Goal: Task Accomplishment & Management: Use online tool/utility

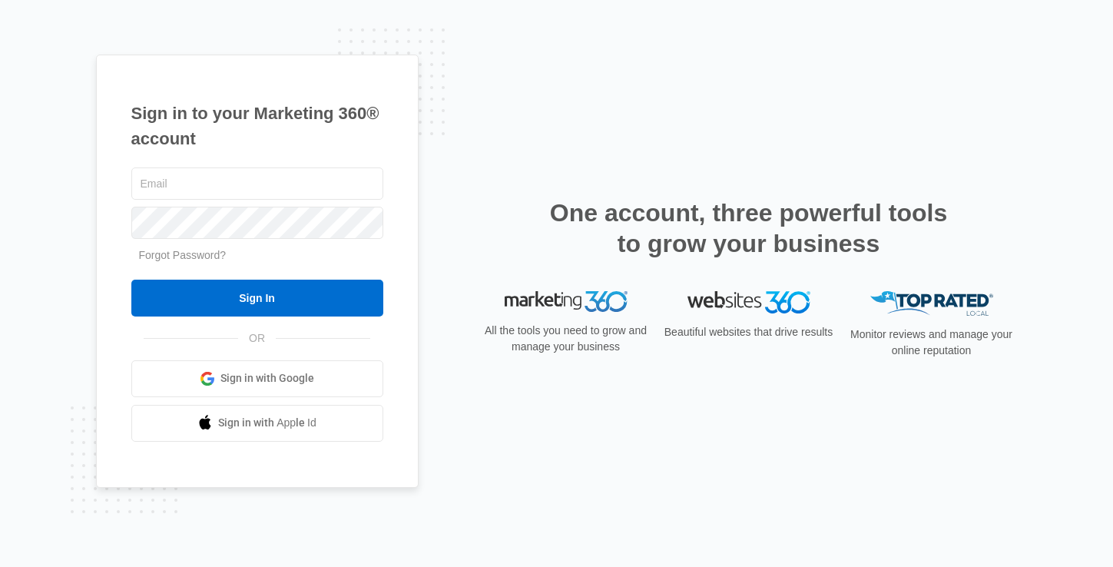
click at [319, 375] on link "Sign in with Google" at bounding box center [257, 378] width 252 height 37
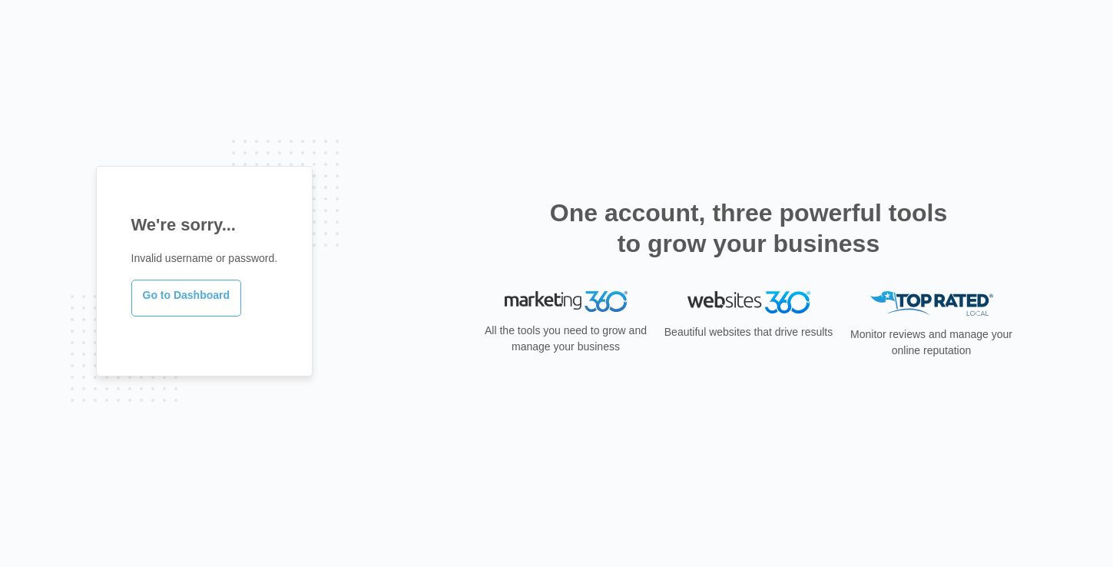
click at [222, 303] on link "Go to Dashboard" at bounding box center [186, 298] width 111 height 37
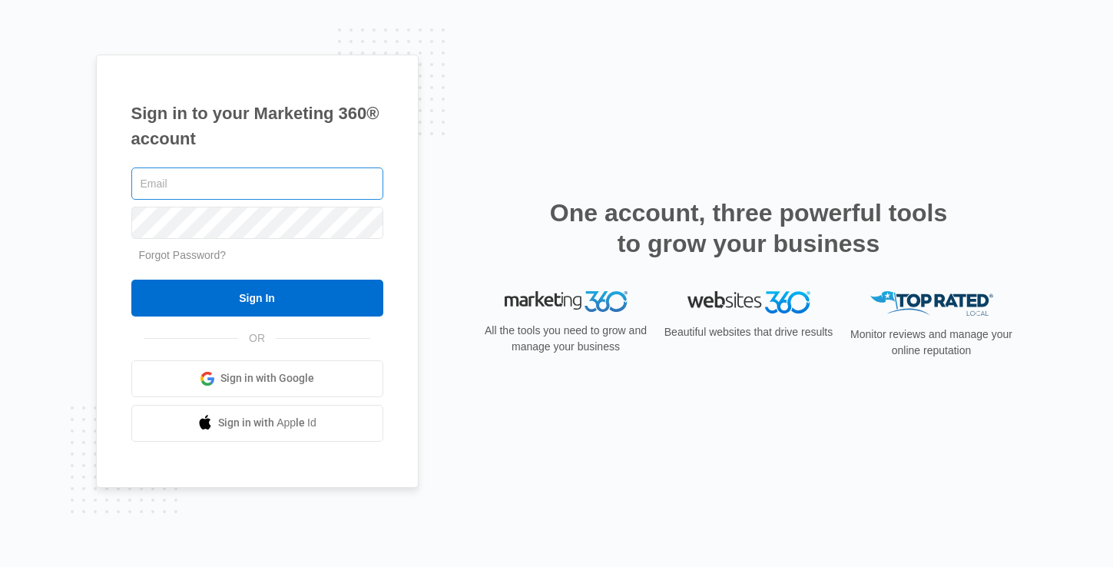
type input "[PERSON_NAME][EMAIL_ADDRESS][PERSON_NAME][DOMAIN_NAME]"
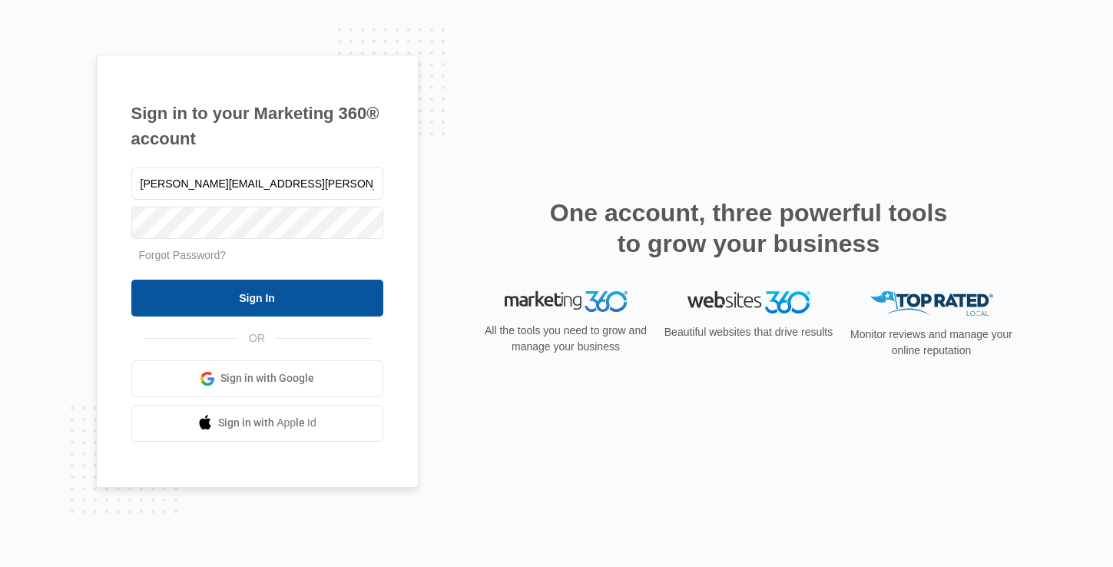
click at [264, 304] on input "Sign In" at bounding box center [257, 298] width 252 height 37
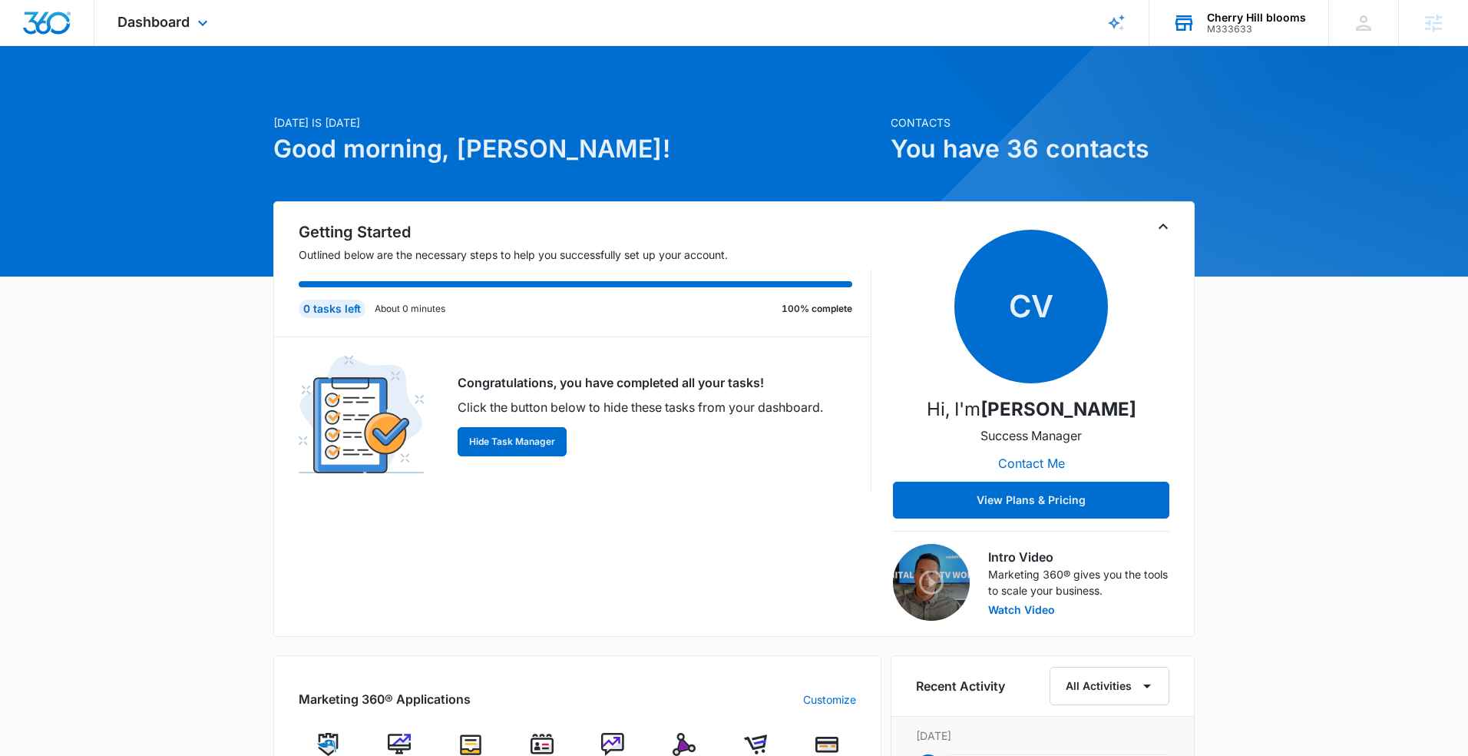
click at [1228, 30] on div "M333633" at bounding box center [1256, 29] width 99 height 11
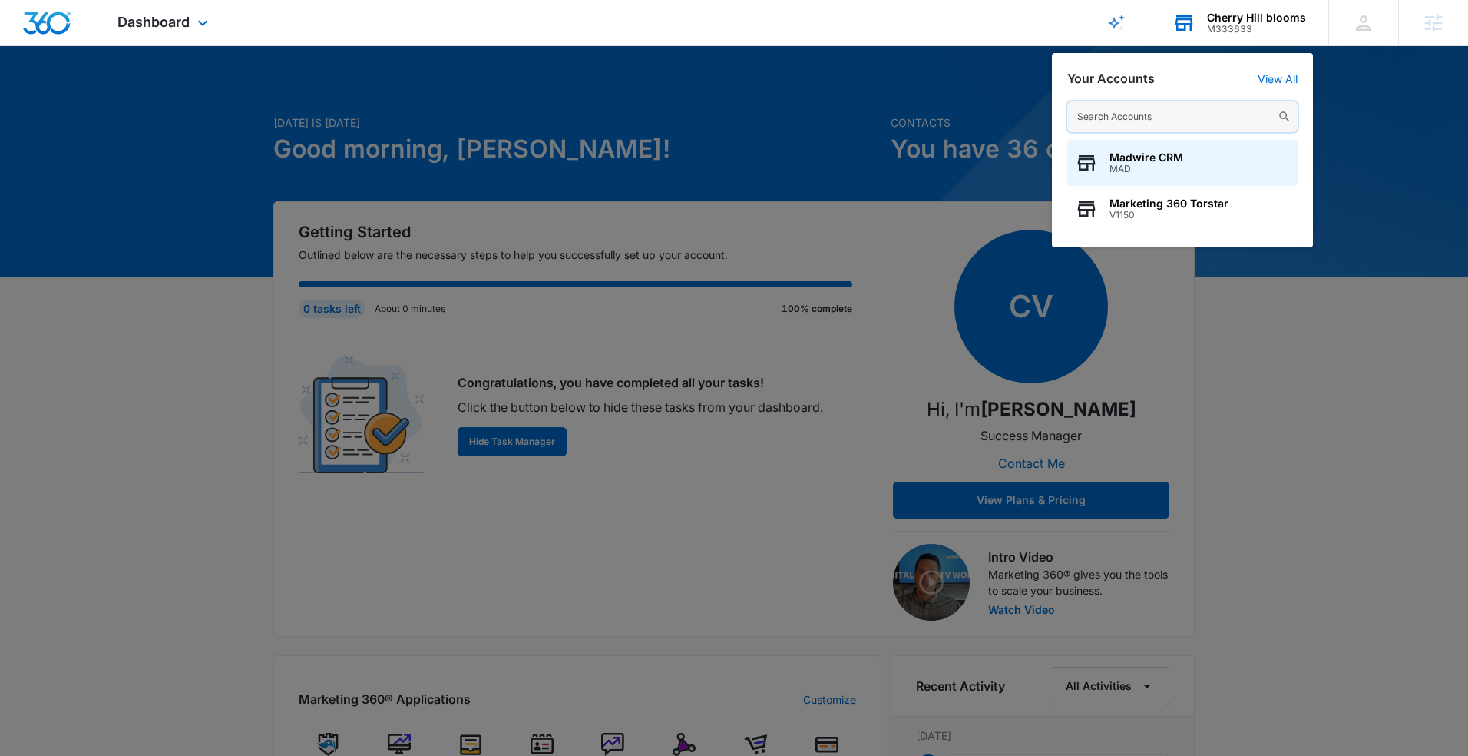
paste input "M333339"
type input "M333339"
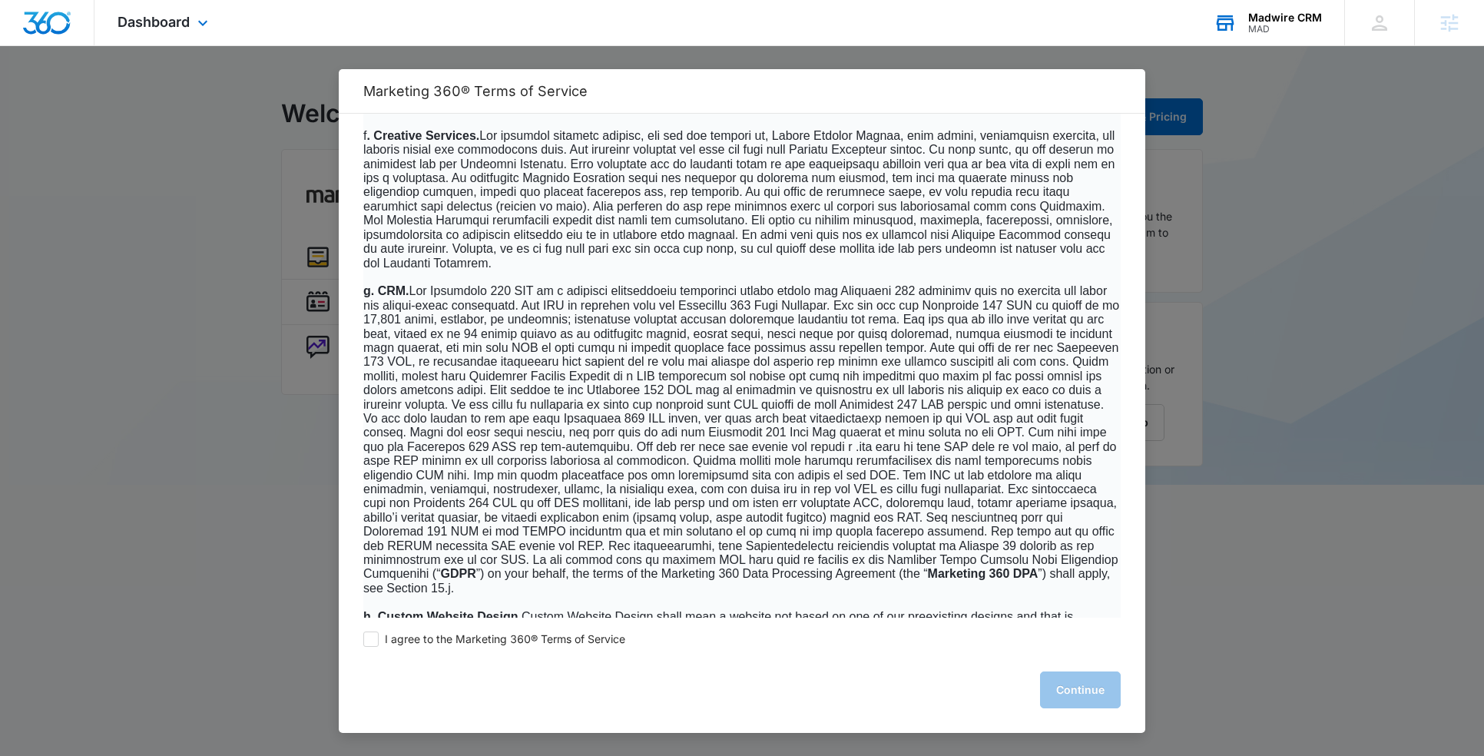
scroll to position [1539, 0]
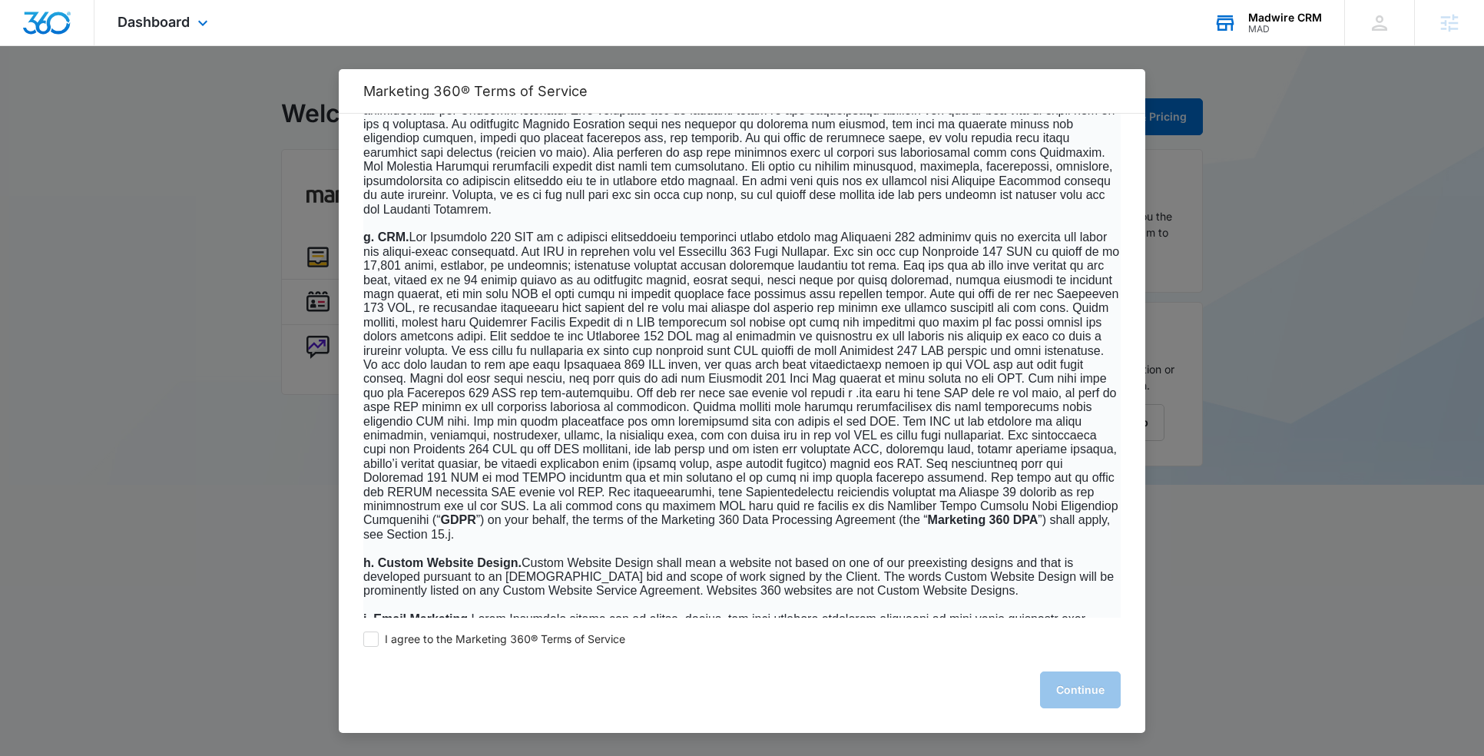
click at [350, 643] on div "I agree to the Marketing 360® Terms of Service Continue" at bounding box center [742, 674] width 806 height 115
click at [366, 640] on span at bounding box center [370, 638] width 15 height 15
click at [366, 640] on input "I agree to the Marketing 360® Terms of Service" at bounding box center [370, 638] width 15 height 15
checkbox input "true"
click at [1064, 682] on button "Continue" at bounding box center [1080, 689] width 81 height 37
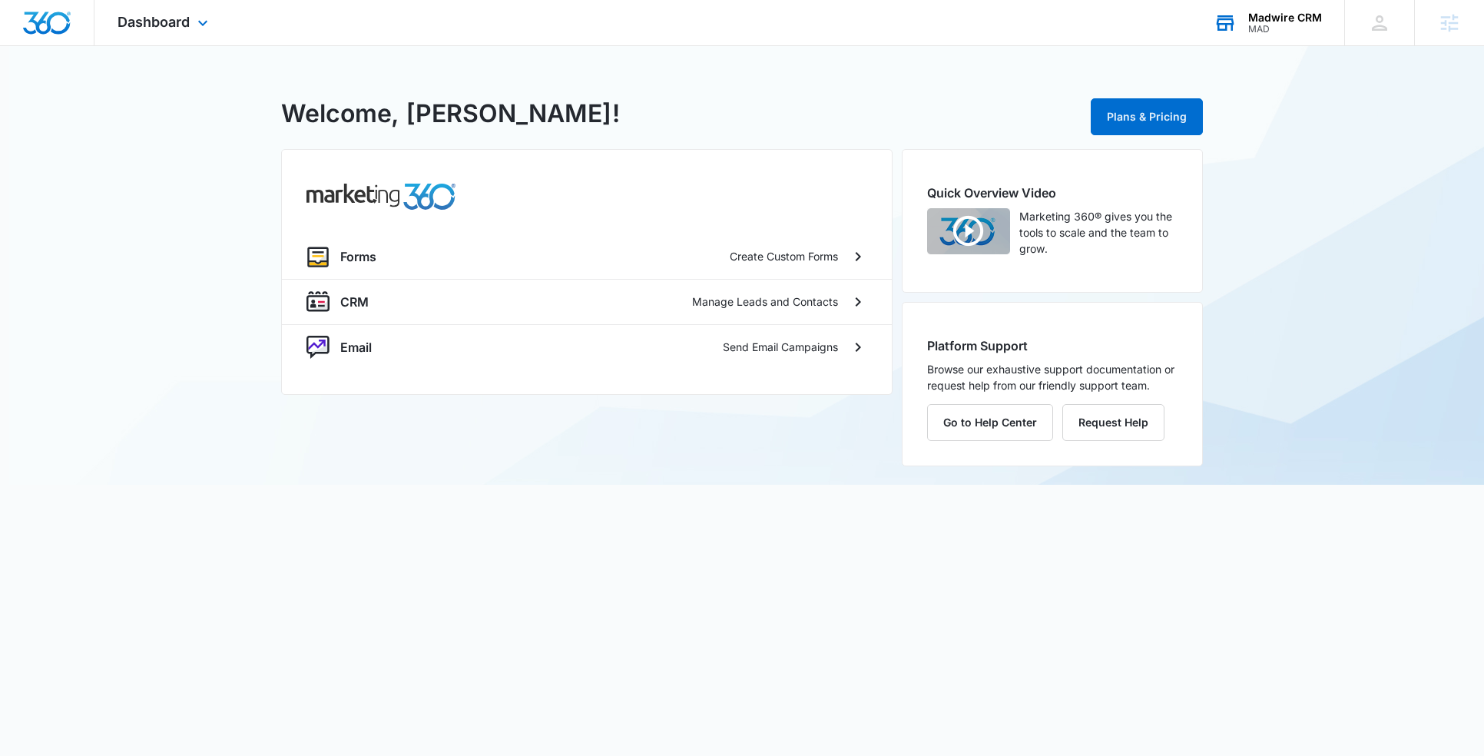
click at [1286, 15] on div "Madwire CRM" at bounding box center [1285, 18] width 74 height 12
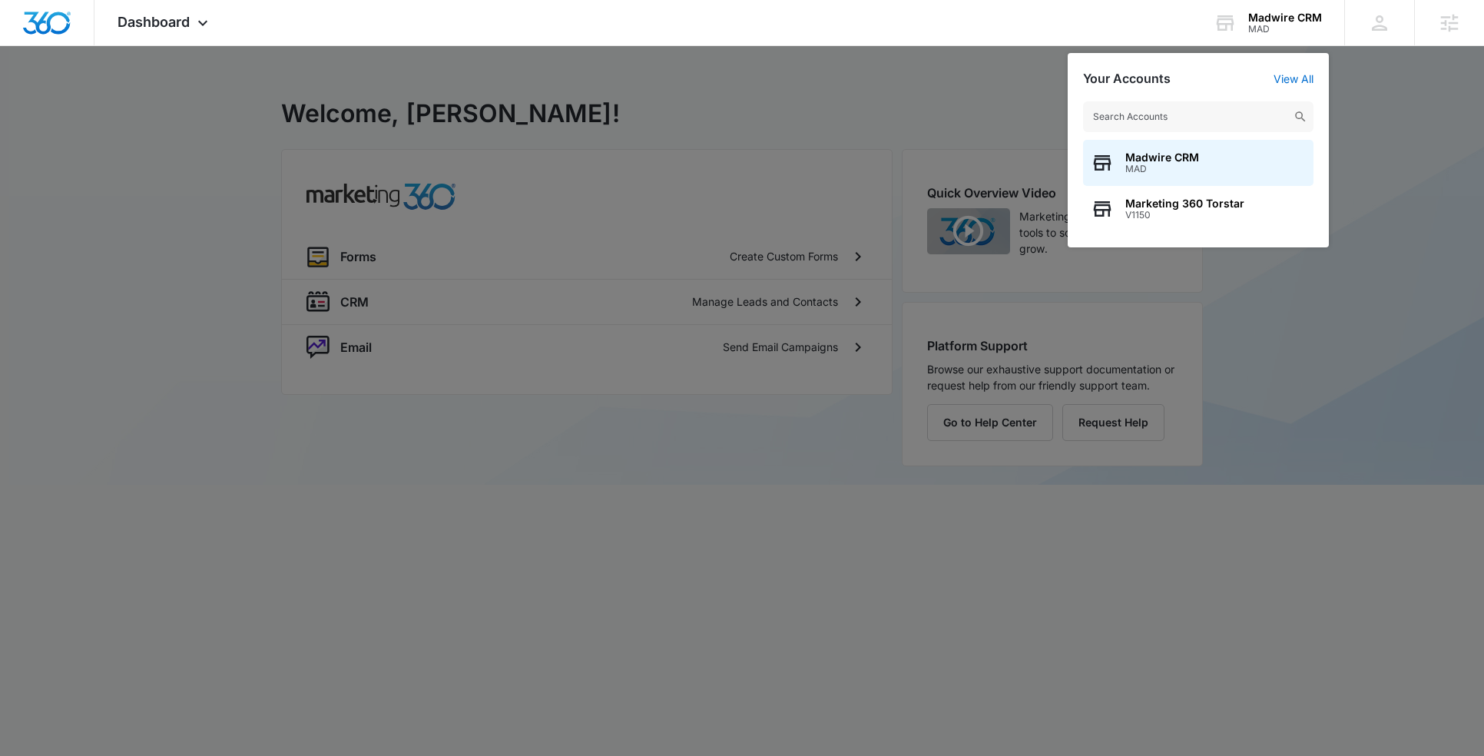
click at [864, 99] on div at bounding box center [742, 378] width 1484 height 756
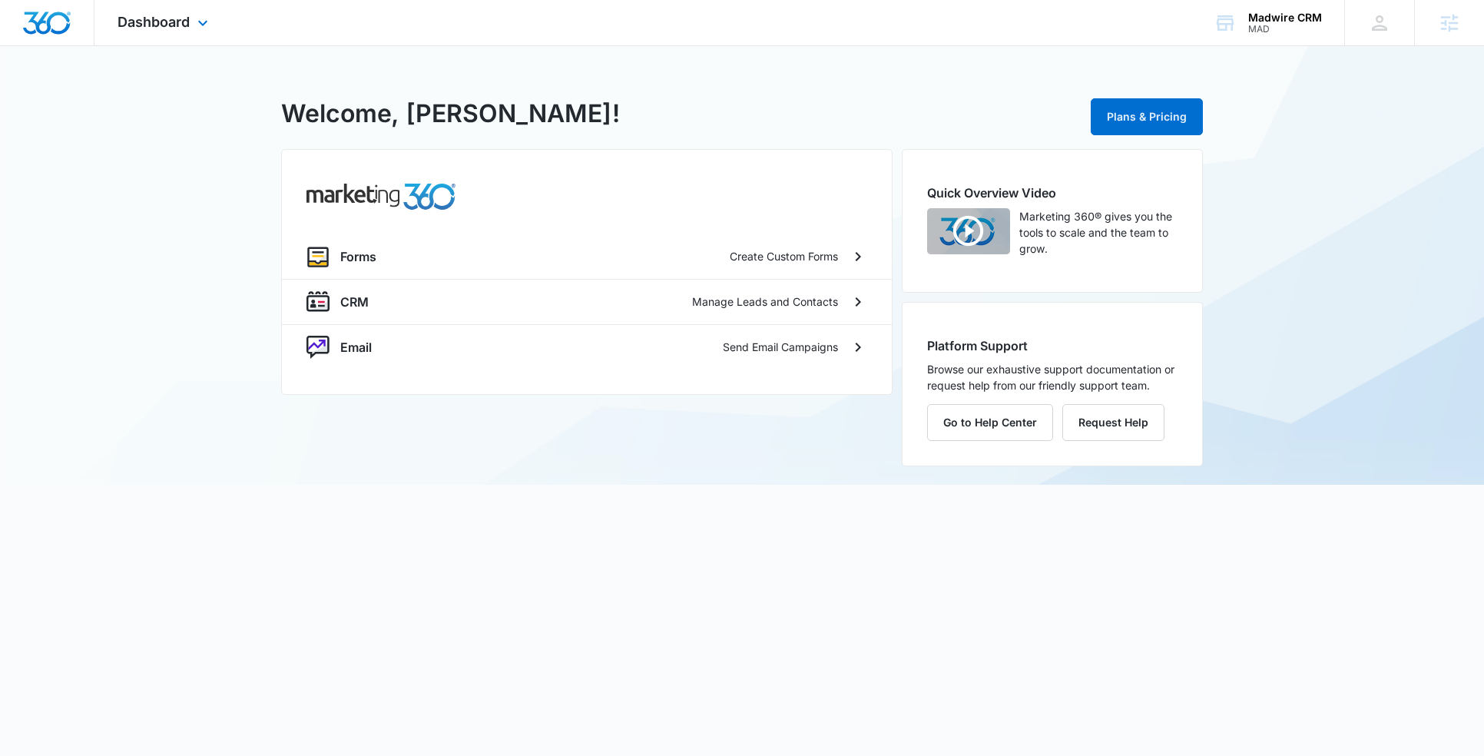
click at [186, 35] on div "Dashboard Apps Forms CRM Email Settings" at bounding box center [164, 22] width 141 height 45
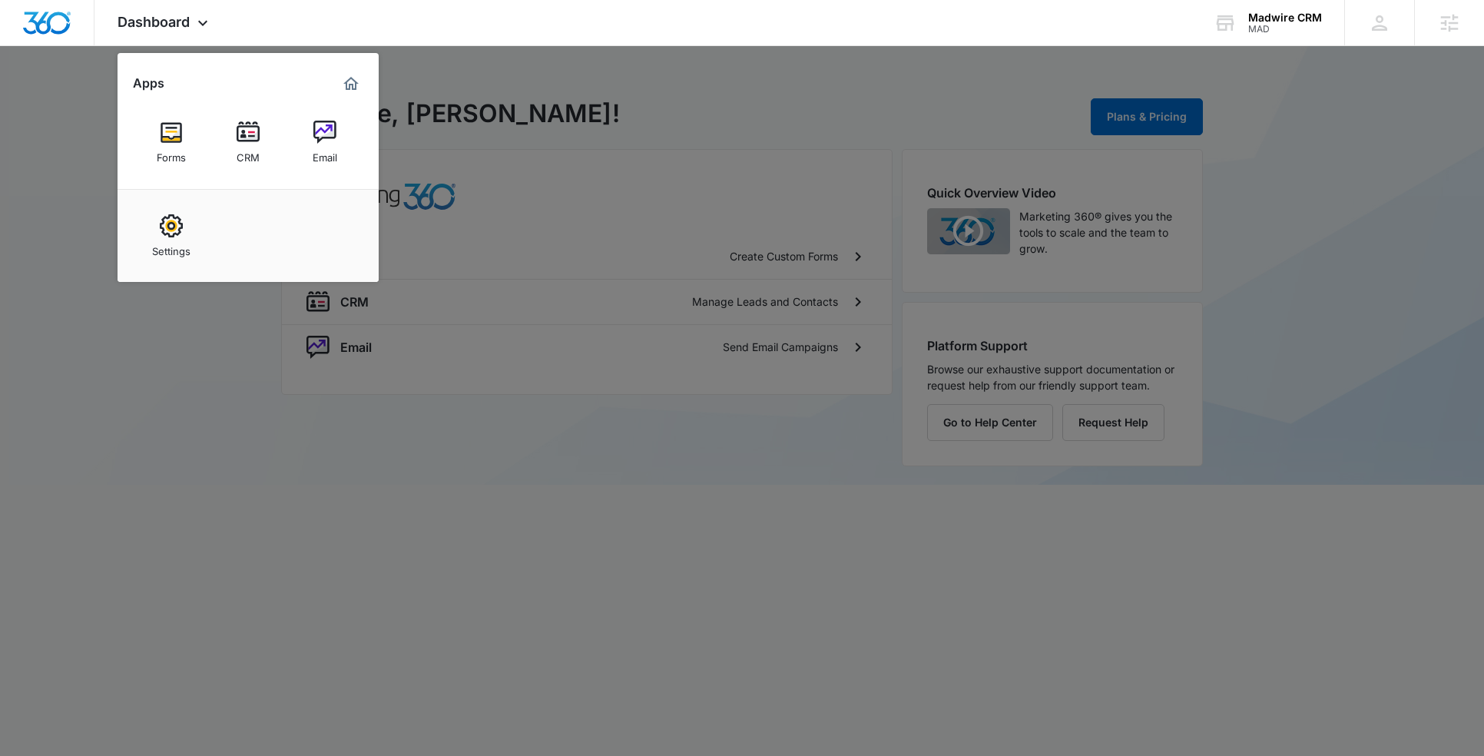
drag, startPoint x: 715, startPoint y: 64, endPoint x: 637, endPoint y: 71, distance: 77.9
click at [715, 64] on div at bounding box center [742, 378] width 1484 height 756
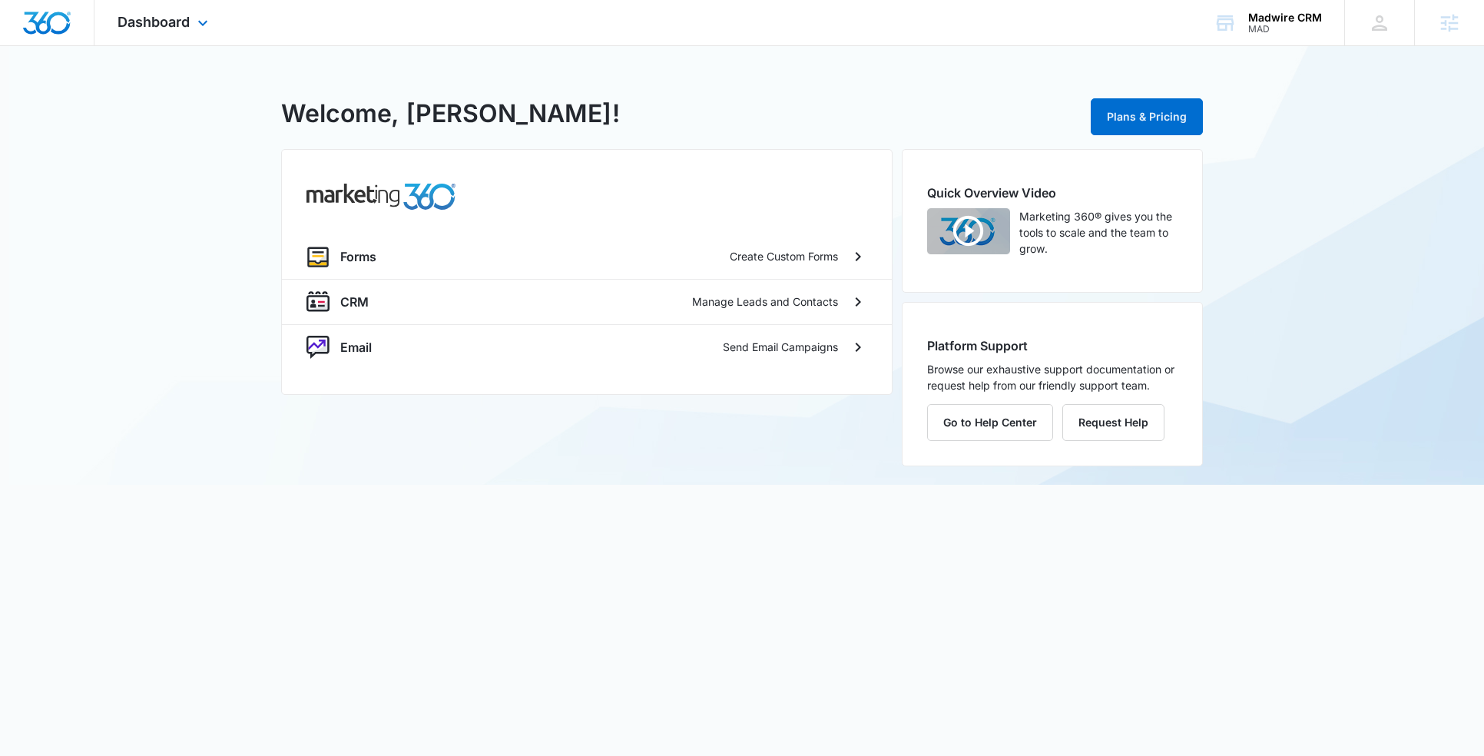
click at [47, 26] on img "Dashboard" at bounding box center [46, 23] width 49 height 23
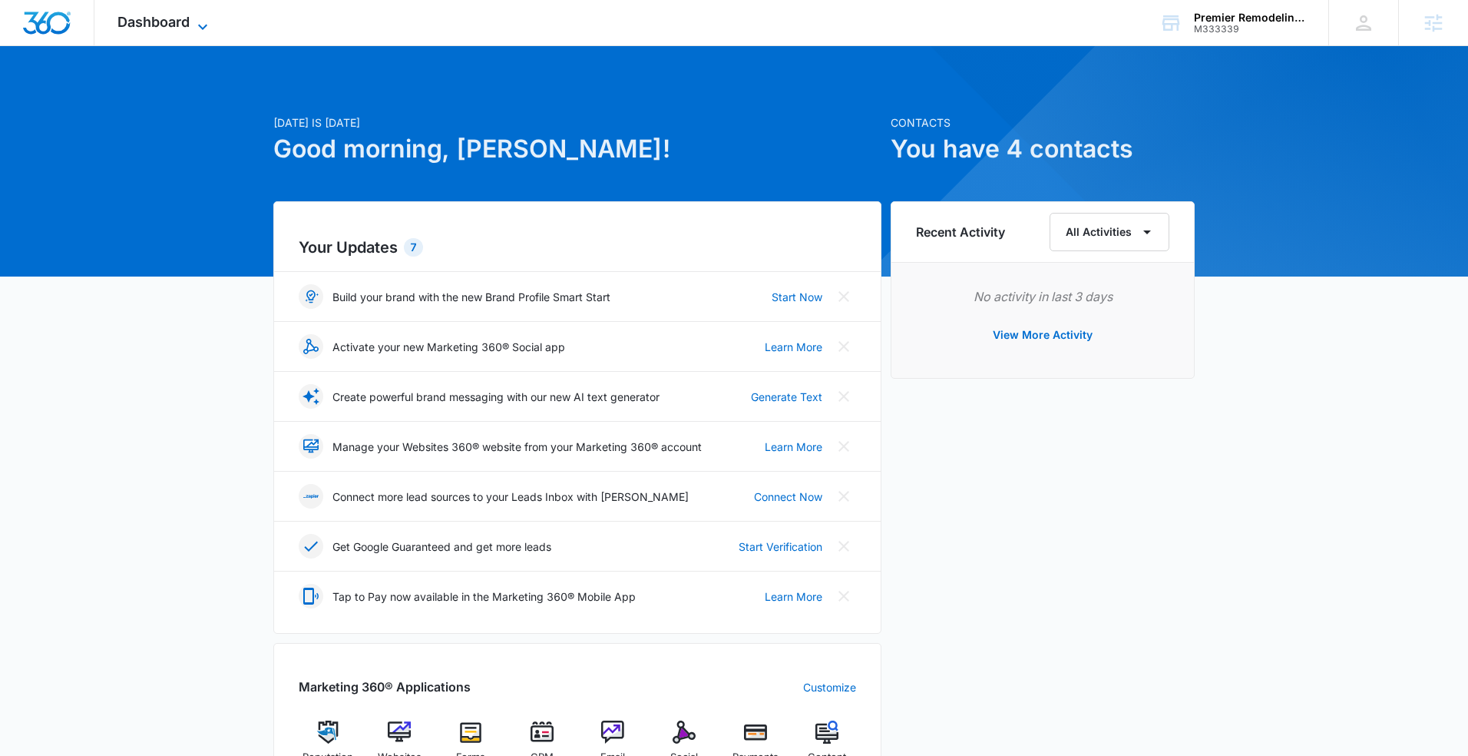
click at [207, 23] on icon at bounding box center [203, 27] width 18 height 18
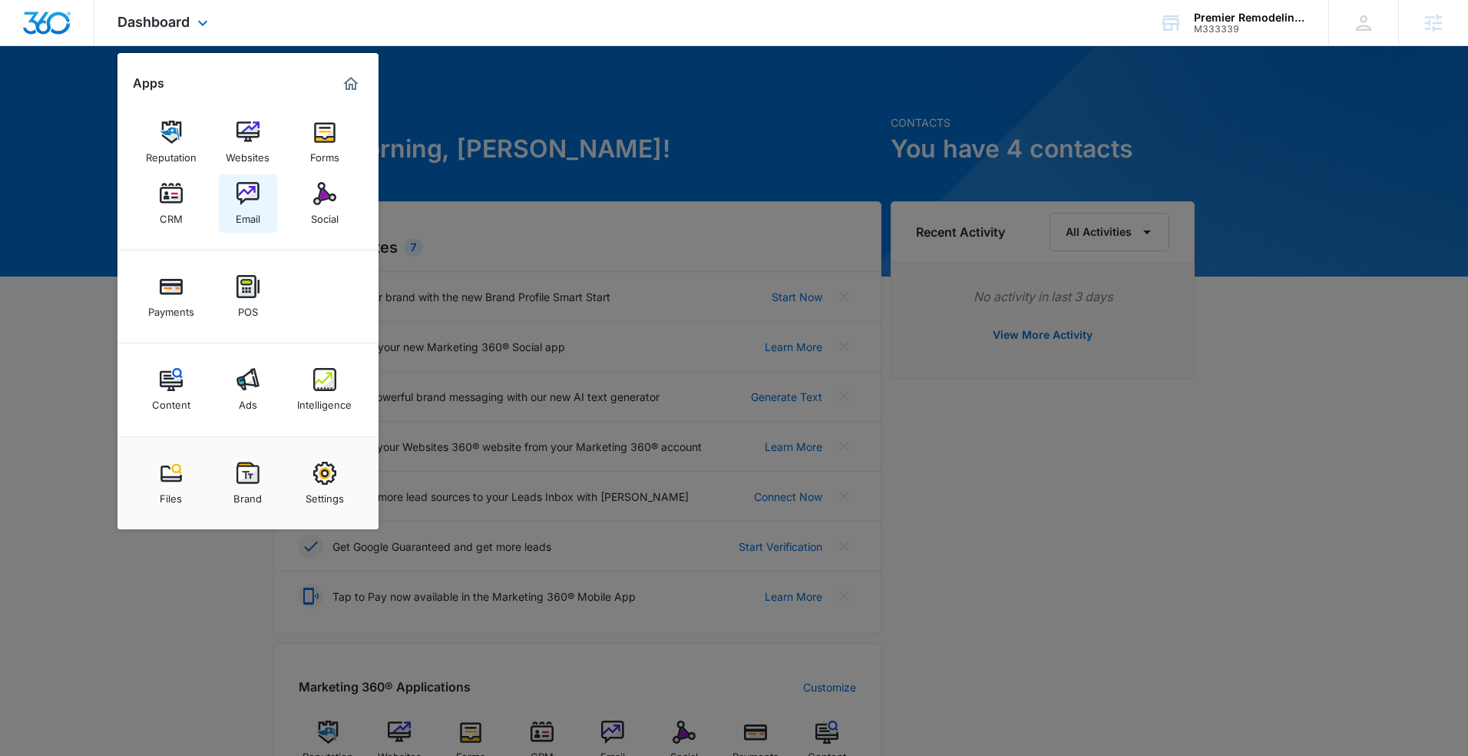
click at [260, 211] on link "Email" at bounding box center [248, 203] width 58 height 58
